Goal: Book appointment/travel/reservation

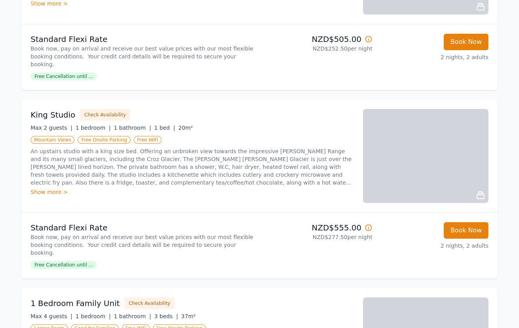
scroll to position [599, 0]
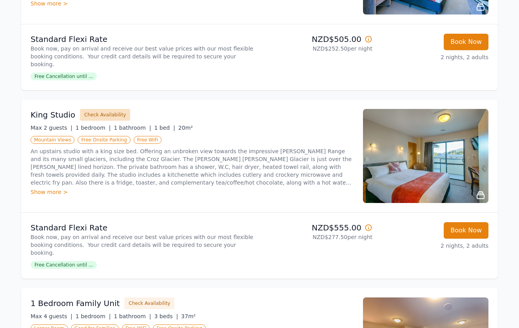
click at [97, 109] on button "Check Availability" at bounding box center [105, 115] width 50 height 12
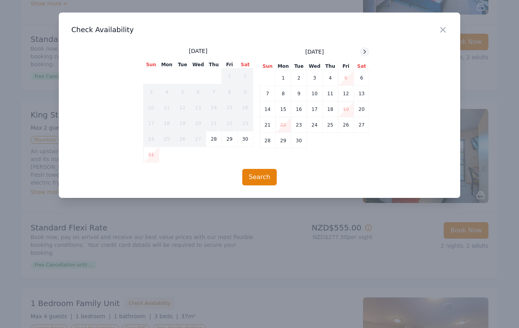
click at [363, 52] on icon at bounding box center [364, 52] width 6 height 6
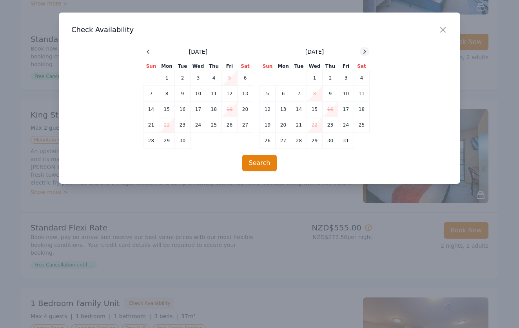
click at [363, 52] on icon at bounding box center [364, 52] width 6 height 6
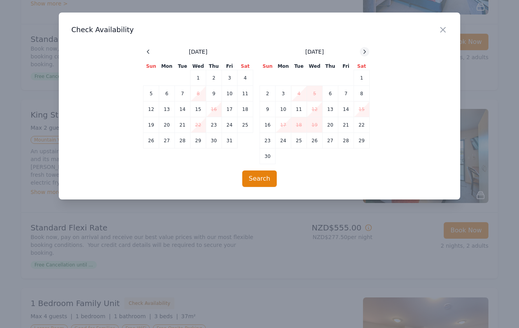
click at [363, 52] on icon at bounding box center [364, 52] width 6 height 6
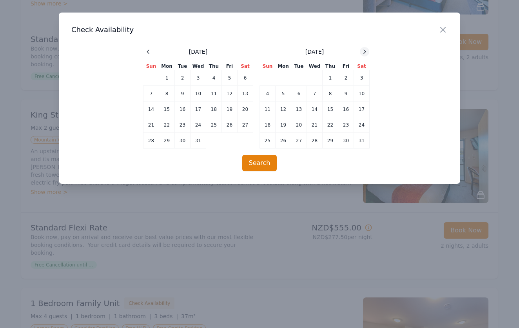
click at [363, 52] on icon at bounding box center [364, 52] width 6 height 6
drag, startPoint x: 270, startPoint y: 112, endPoint x: 291, endPoint y: 112, distance: 21.5
click at [271, 112] on td "15" at bounding box center [268, 109] width 16 height 16
click at [297, 110] on td "17" at bounding box center [299, 109] width 16 height 16
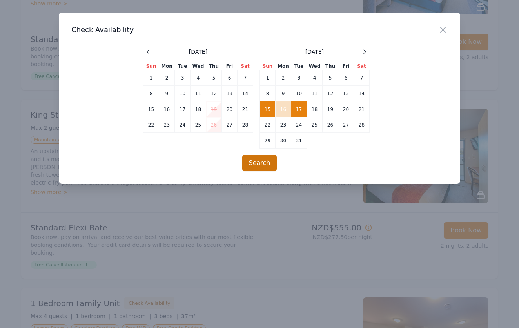
click at [264, 165] on button "Search" at bounding box center [259, 163] width 35 height 16
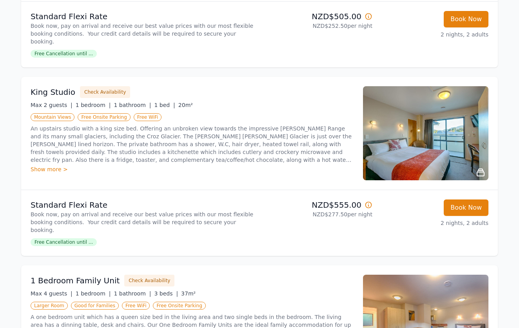
scroll to position [628, 0]
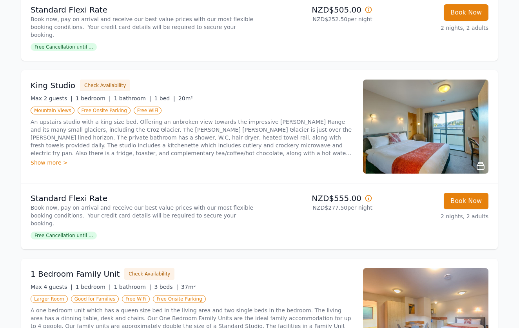
click at [62, 159] on div "Show more >" at bounding box center [192, 163] width 323 height 8
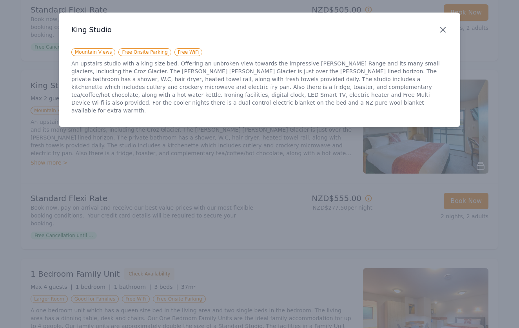
click at [441, 29] on icon "button" at bounding box center [442, 29] width 9 height 9
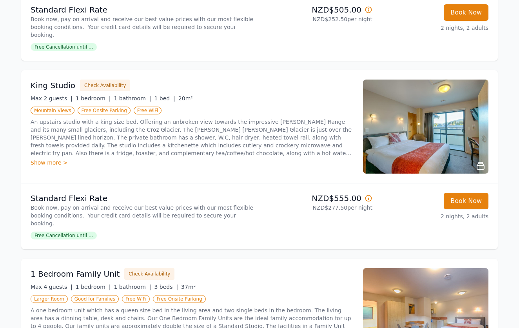
click at [423, 110] on img at bounding box center [425, 127] width 125 height 94
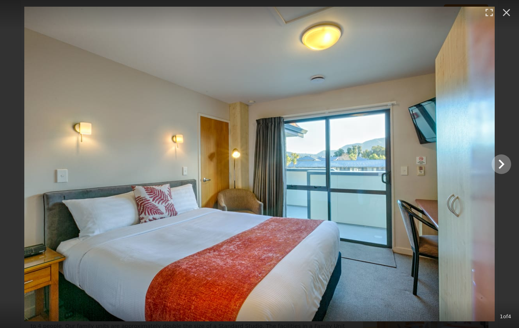
click at [501, 166] on icon "Show slide 2 of 4" at bounding box center [501, 163] width 6 height 9
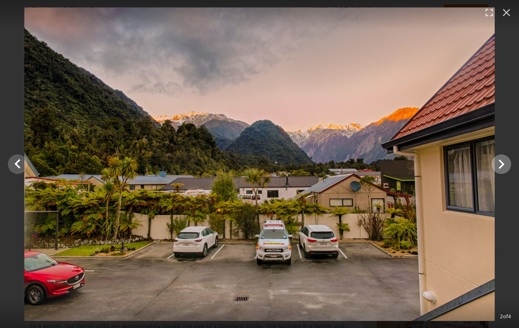
click at [501, 166] on icon "Show slide 3 of 4" at bounding box center [501, 163] width 6 height 9
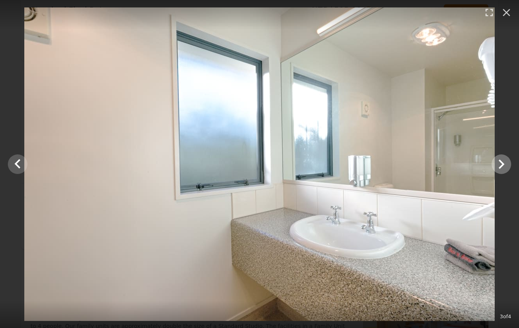
click at [503, 164] on icon "Show slide 4 of 4" at bounding box center [501, 163] width 6 height 9
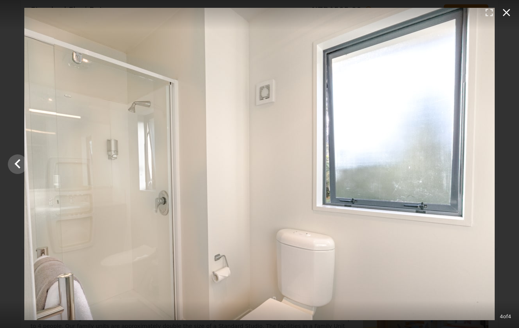
click at [508, 11] on icon "button" at bounding box center [506, 12] width 13 height 13
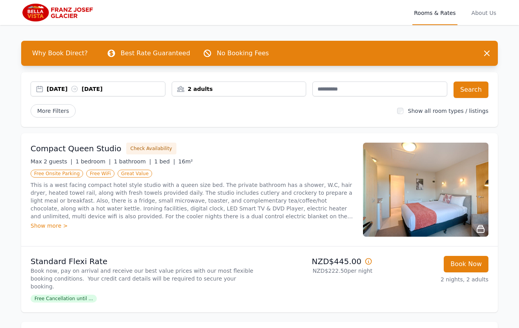
scroll to position [0, 0]
click at [67, 89] on div "[DATE] [DATE]" at bounding box center [106, 89] width 118 height 8
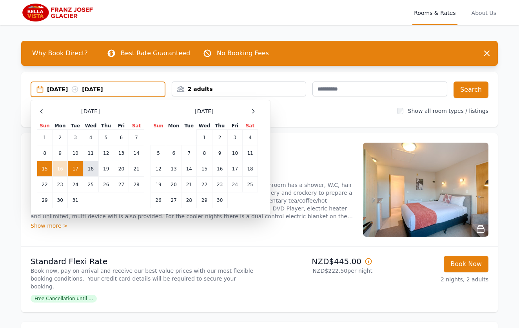
click at [93, 168] on td "18" at bounding box center [90, 169] width 15 height 16
click at [120, 168] on td "20" at bounding box center [121, 169] width 15 height 16
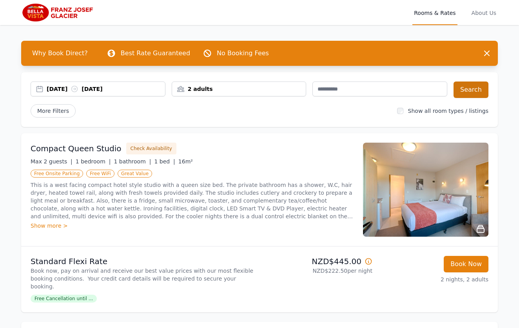
click at [472, 89] on button "Search" at bounding box center [470, 89] width 35 height 16
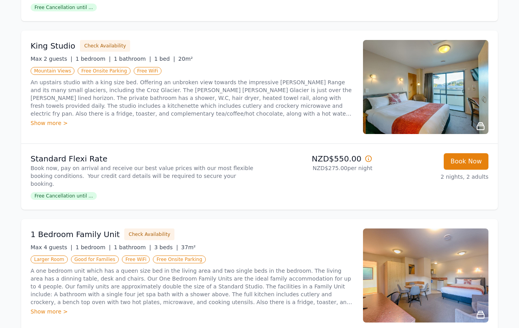
scroll to position [480, 0]
click at [429, 83] on img at bounding box center [425, 87] width 125 height 94
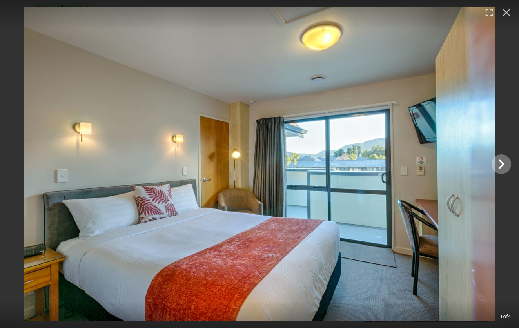
click at [503, 163] on icon "Show slide 2 of 4" at bounding box center [501, 164] width 19 height 19
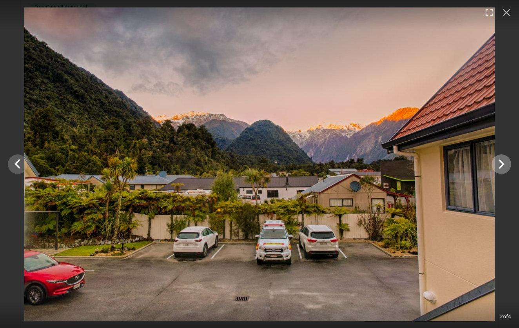
click at [503, 163] on icon "Show slide 3 of 4" at bounding box center [501, 163] width 6 height 9
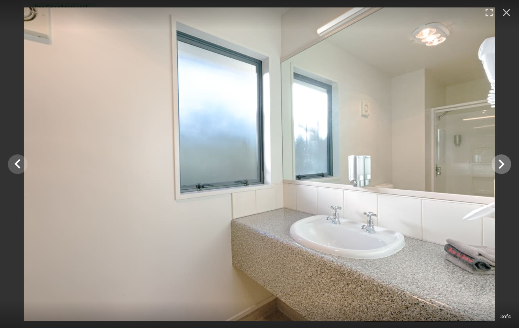
click at [503, 163] on icon "Show slide 4 of 4" at bounding box center [501, 163] width 6 height 9
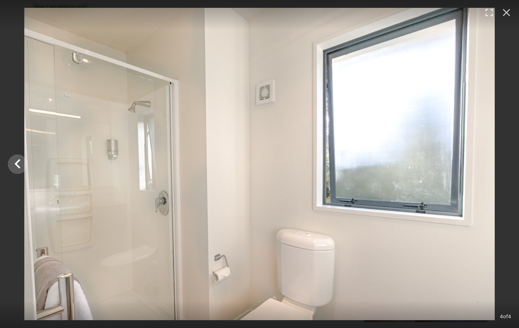
click at [503, 163] on div at bounding box center [259, 164] width 519 height 312
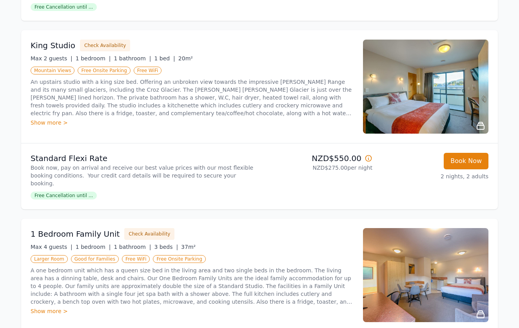
click at [54, 119] on div "Show more >" at bounding box center [192, 123] width 323 height 8
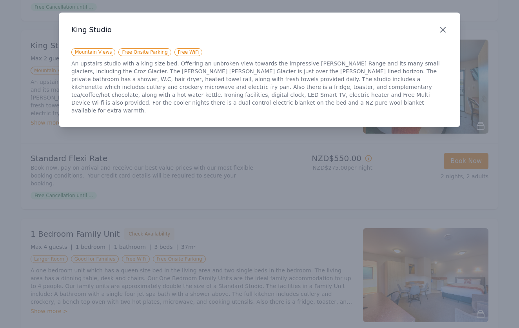
click at [442, 28] on icon "button" at bounding box center [442, 29] width 9 height 9
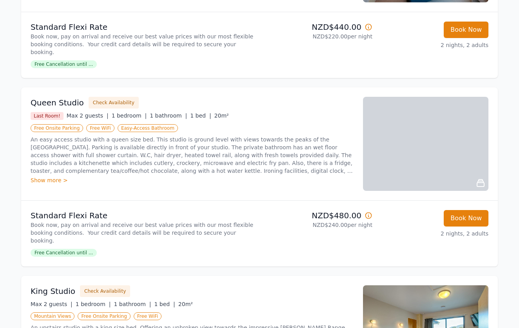
scroll to position [233, 0]
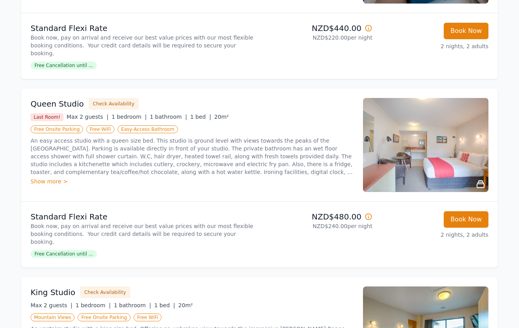
click at [427, 146] on img at bounding box center [425, 145] width 125 height 94
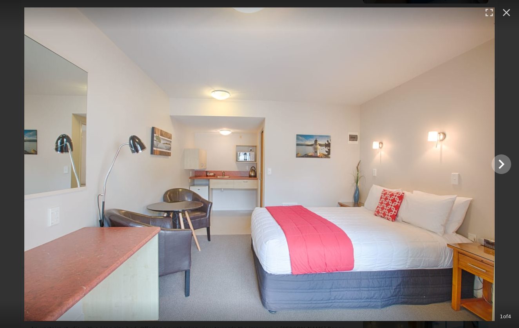
click at [502, 163] on icon "Show slide 2 of 4" at bounding box center [501, 163] width 6 height 9
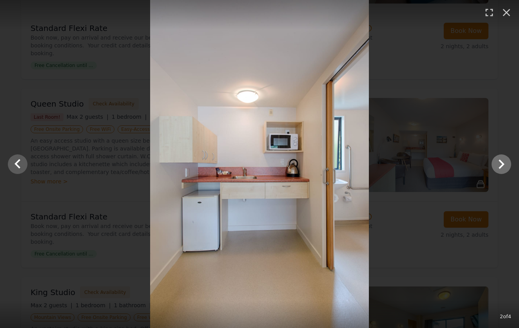
click at [502, 163] on icon "Show slide 3 of 4" at bounding box center [501, 163] width 6 height 9
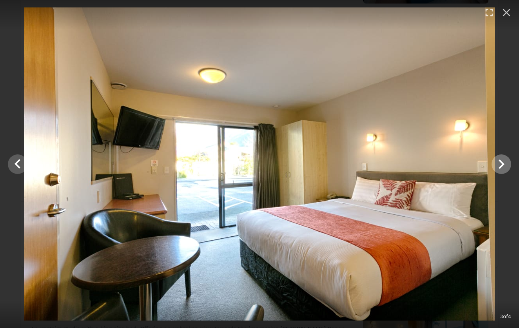
click at [502, 163] on icon "Show slide 4 of 4" at bounding box center [501, 163] width 6 height 9
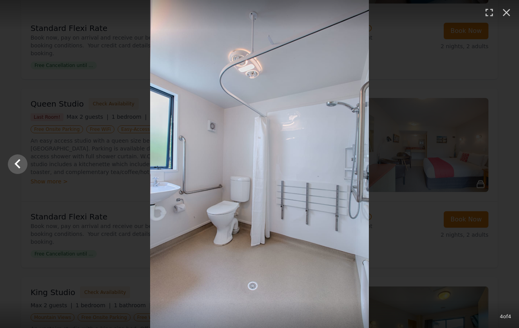
click at [502, 163] on div at bounding box center [259, 164] width 519 height 328
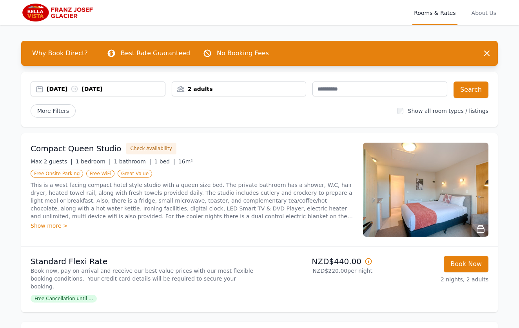
scroll to position [0, 0]
click at [36, 14] on img at bounding box center [58, 12] width 75 height 19
